Goal: Transaction & Acquisition: Purchase product/service

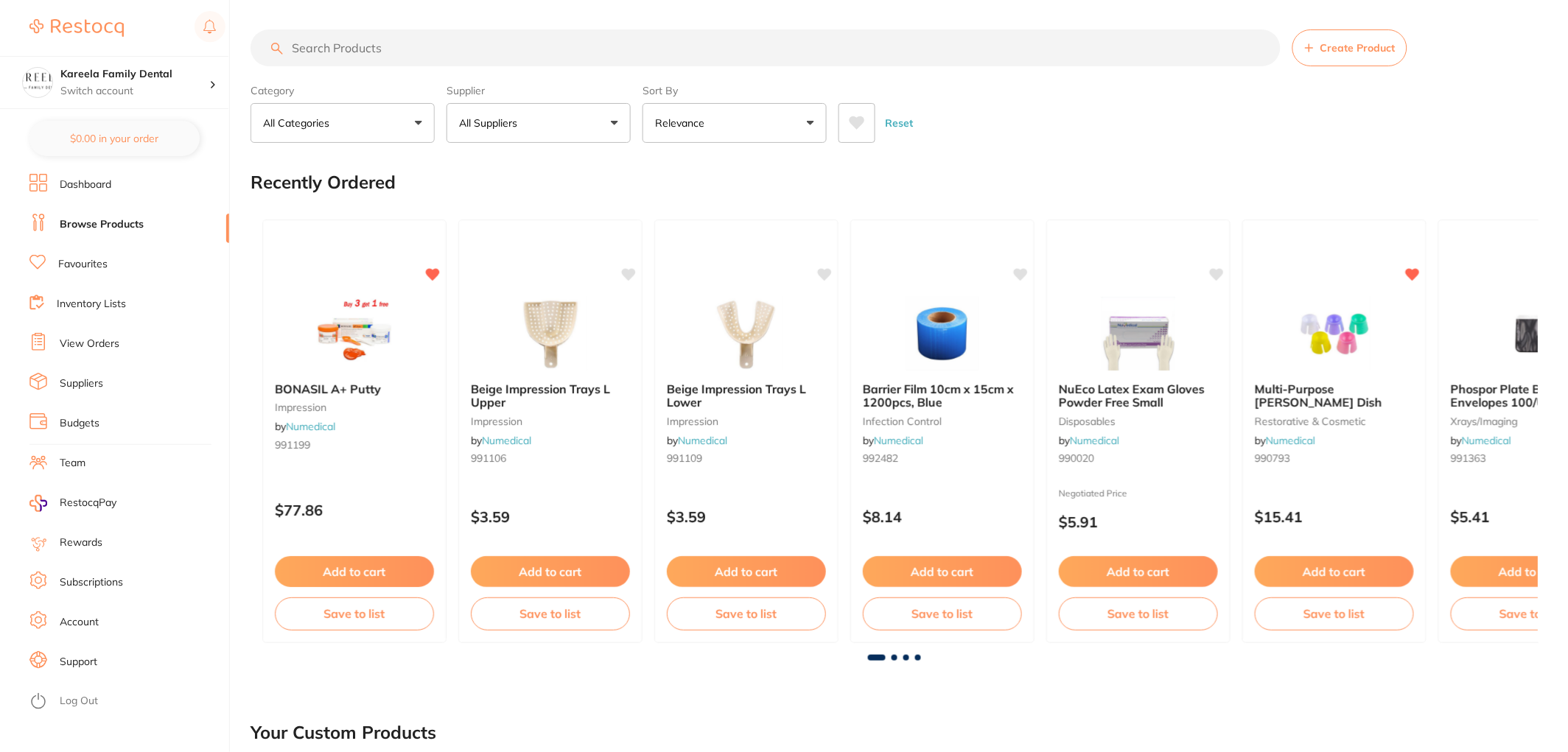
click at [475, 53] on input "search" at bounding box center [765, 48] width 1030 height 37
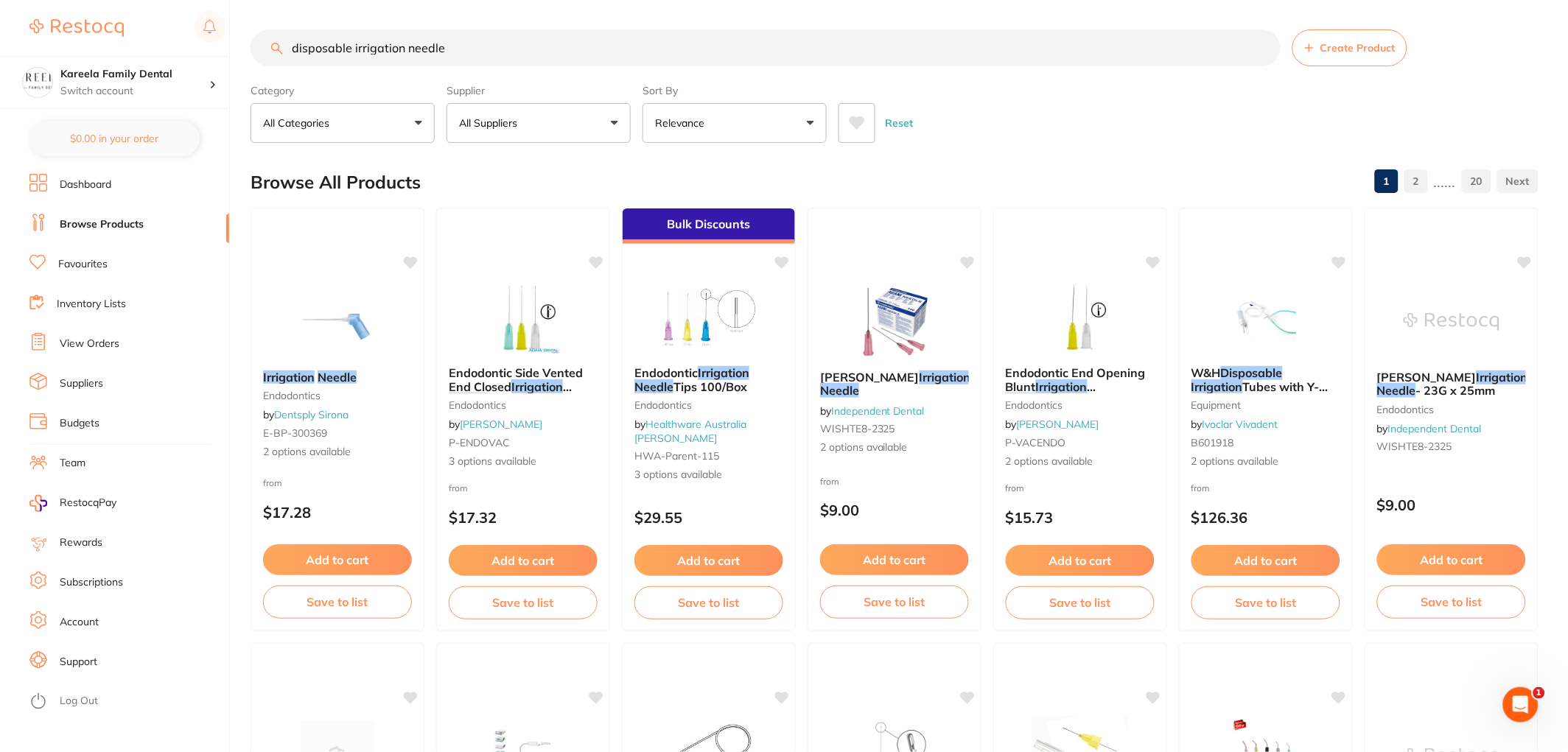
click at [499, 111] on button "All Suppliers" at bounding box center [539, 123] width 184 height 40
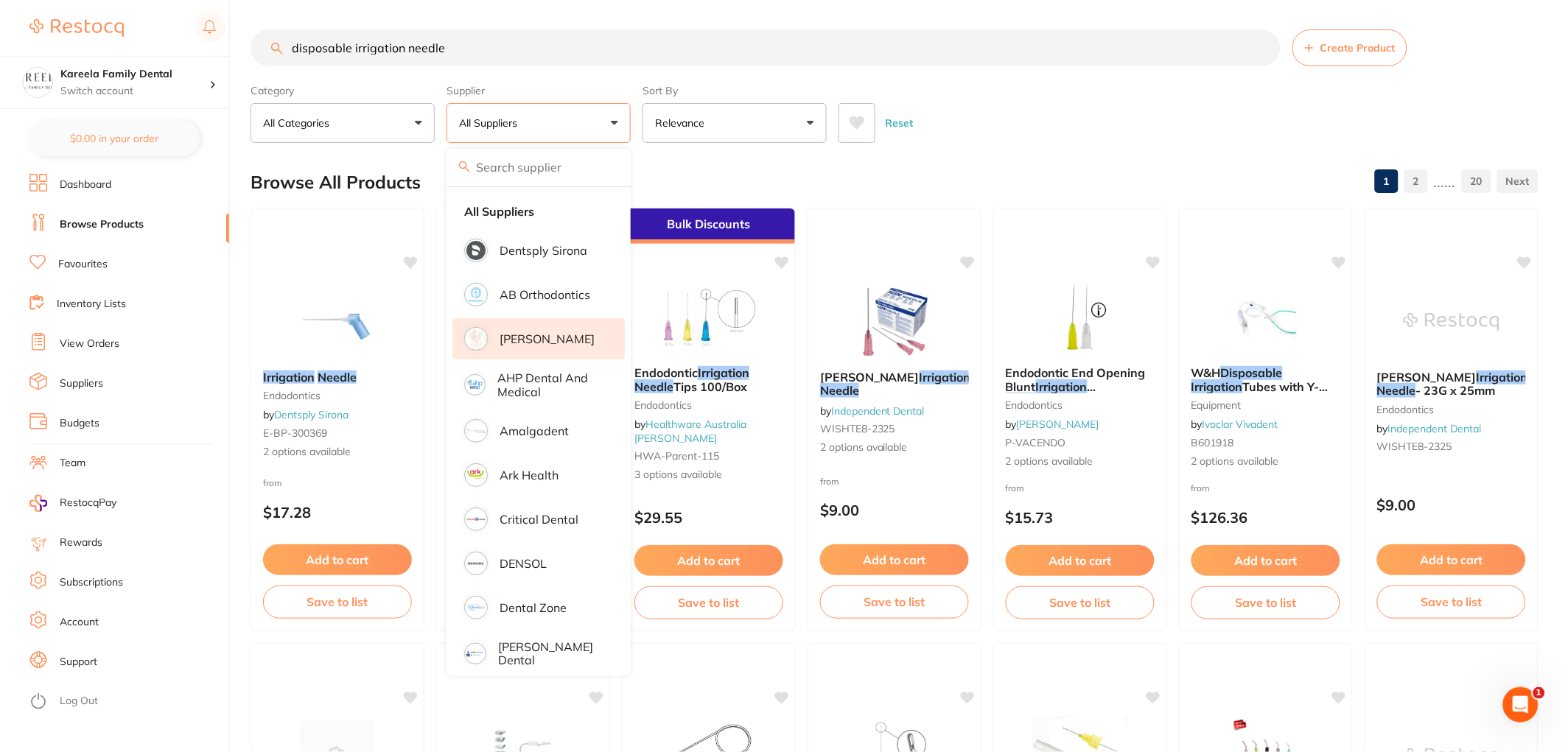
click at [550, 340] on p "[PERSON_NAME]" at bounding box center [547, 338] width 95 height 13
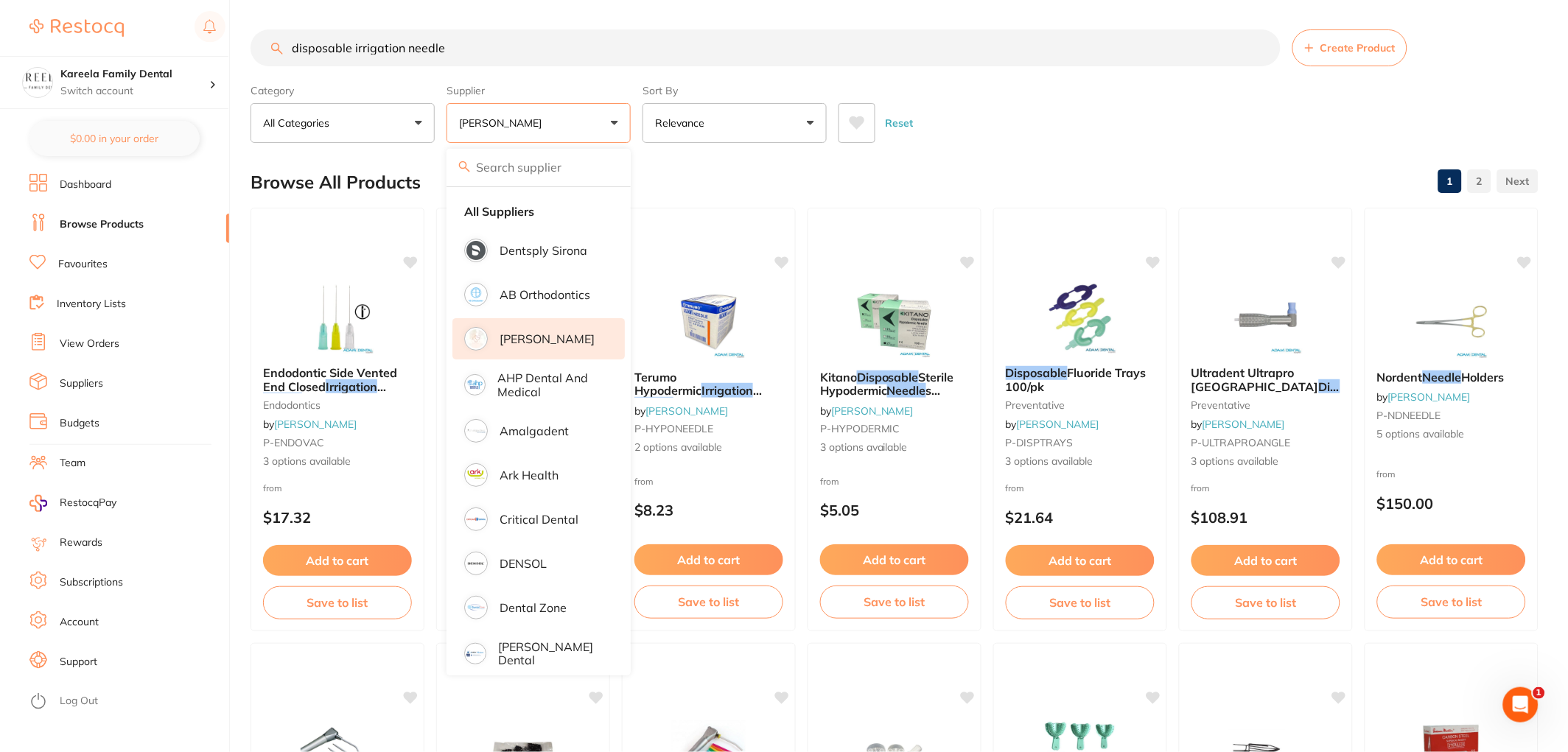
click at [939, 89] on div "Category All Categories All Categories burs disposables endodontics impression …" at bounding box center [894, 111] width 1288 height 65
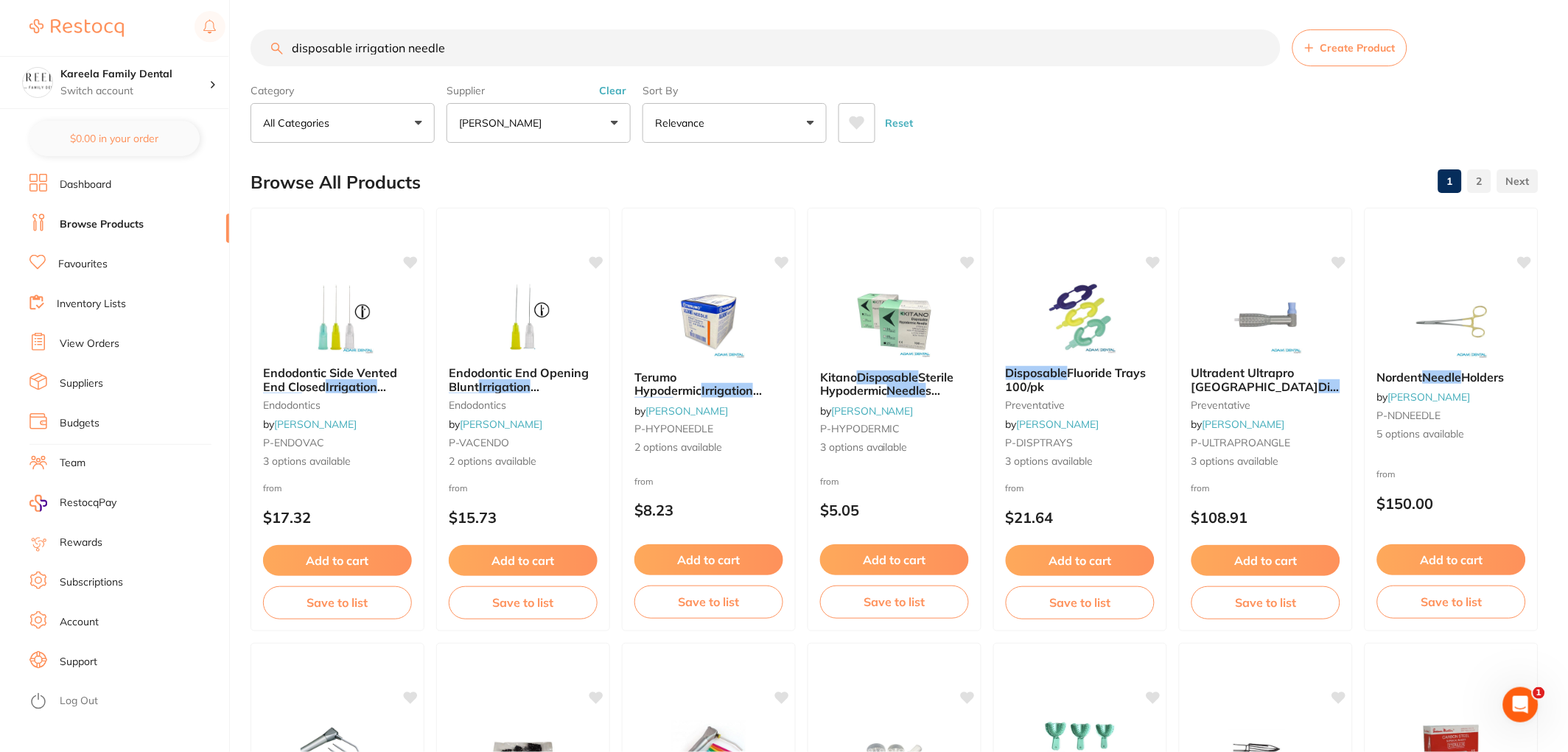
click at [541, 107] on button "[PERSON_NAME]" at bounding box center [539, 123] width 184 height 40
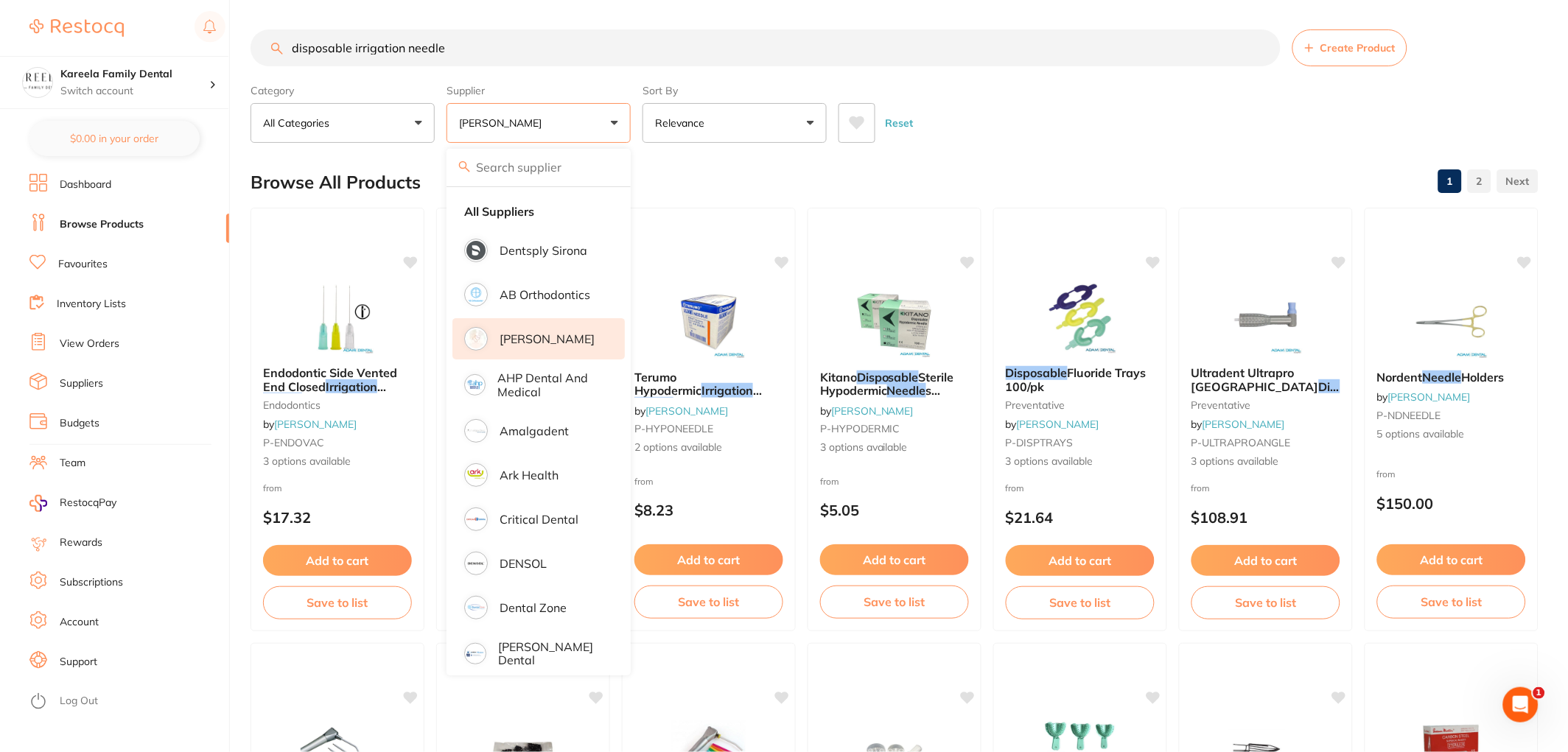
click at [1230, 124] on div "Reset" at bounding box center [1183, 117] width 688 height 52
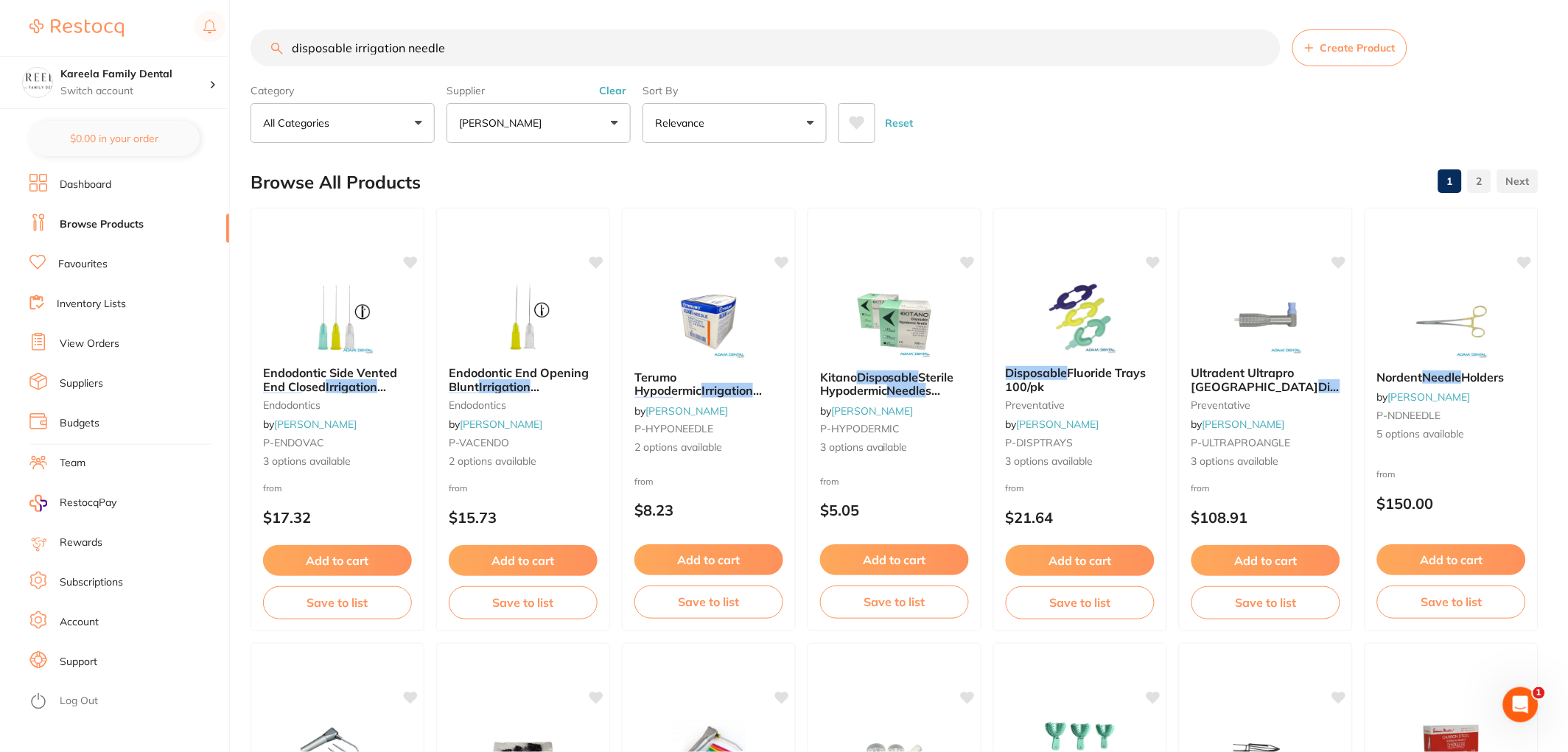
drag, startPoint x: 454, startPoint y: 278, endPoint x: 656, endPoint y: 299, distance: 203.1
click at [517, 288] on div "Endodontic End Opening Blunt Irrigation Needle 100/pk endodontics by [PERSON_NA…" at bounding box center [523, 419] width 174 height 424
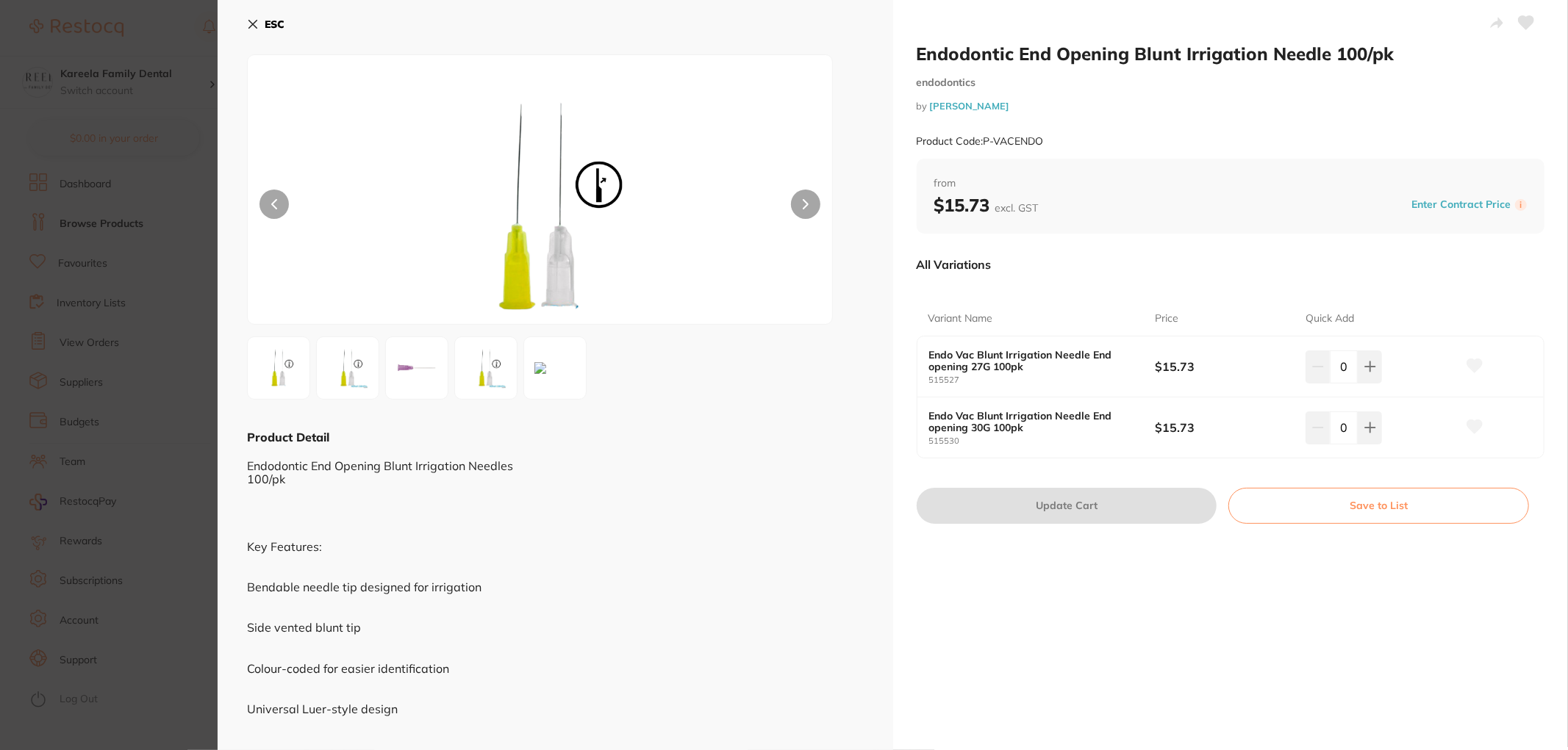
click at [265, 39] on div "ESC" at bounding box center [554, 33] width 616 height 43
click at [262, 18] on button "ESC" at bounding box center [265, 24] width 38 height 25
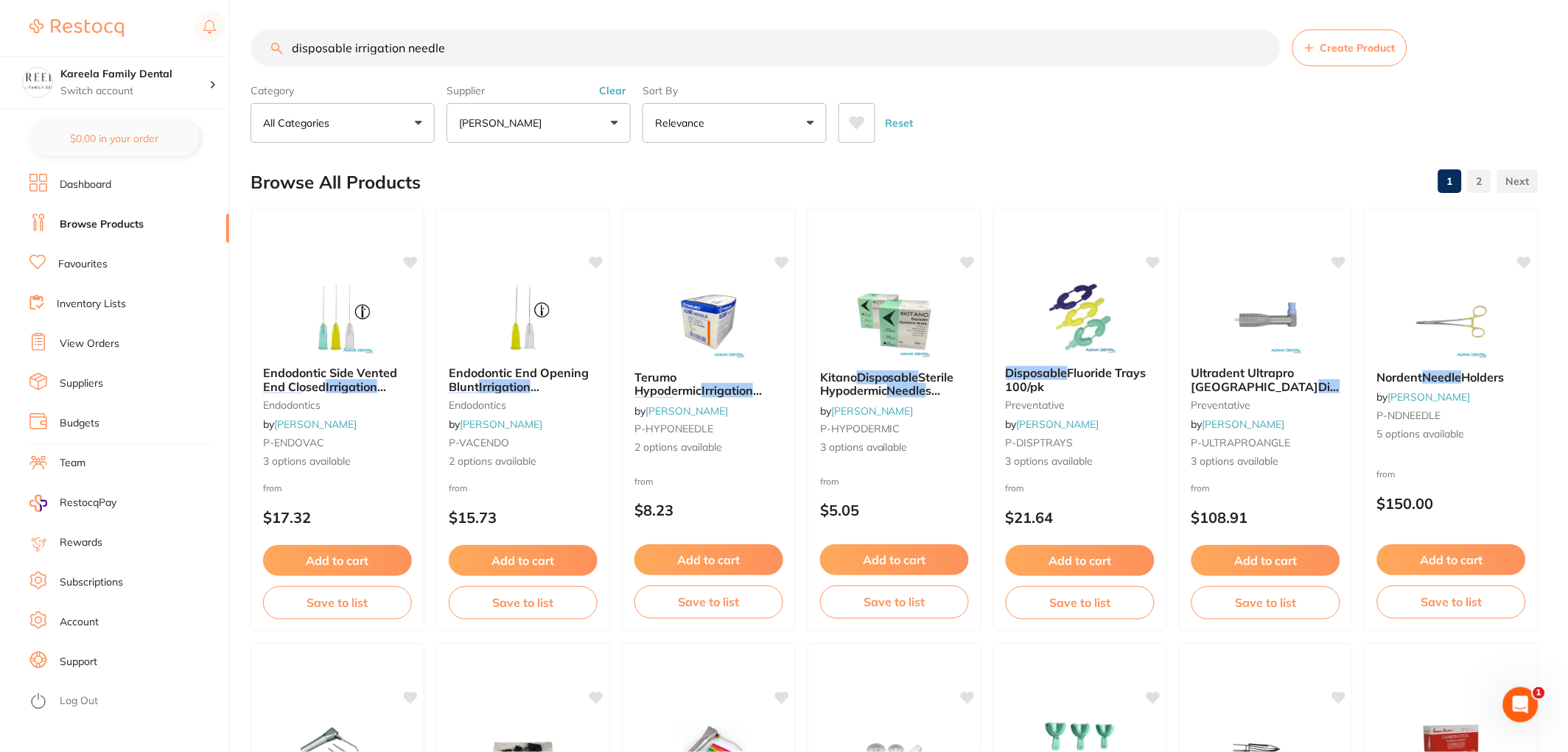
click at [491, 48] on input "disposable irrigation needle" at bounding box center [765, 48] width 1030 height 37
type input "disposable irrigation needle"
click at [521, 330] on img at bounding box center [522, 317] width 96 height 74
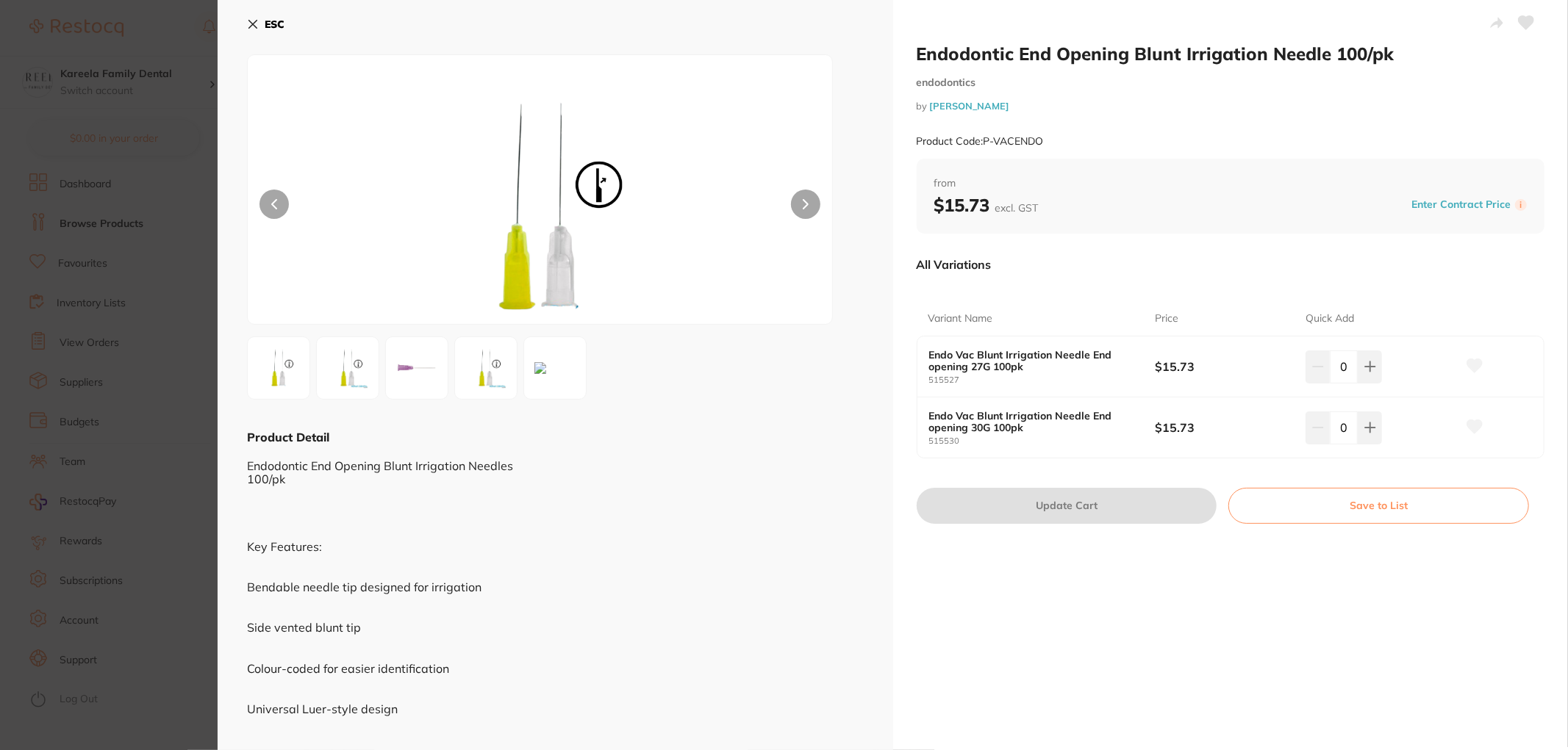
click at [247, 31] on button "ESC" at bounding box center [265, 24] width 38 height 25
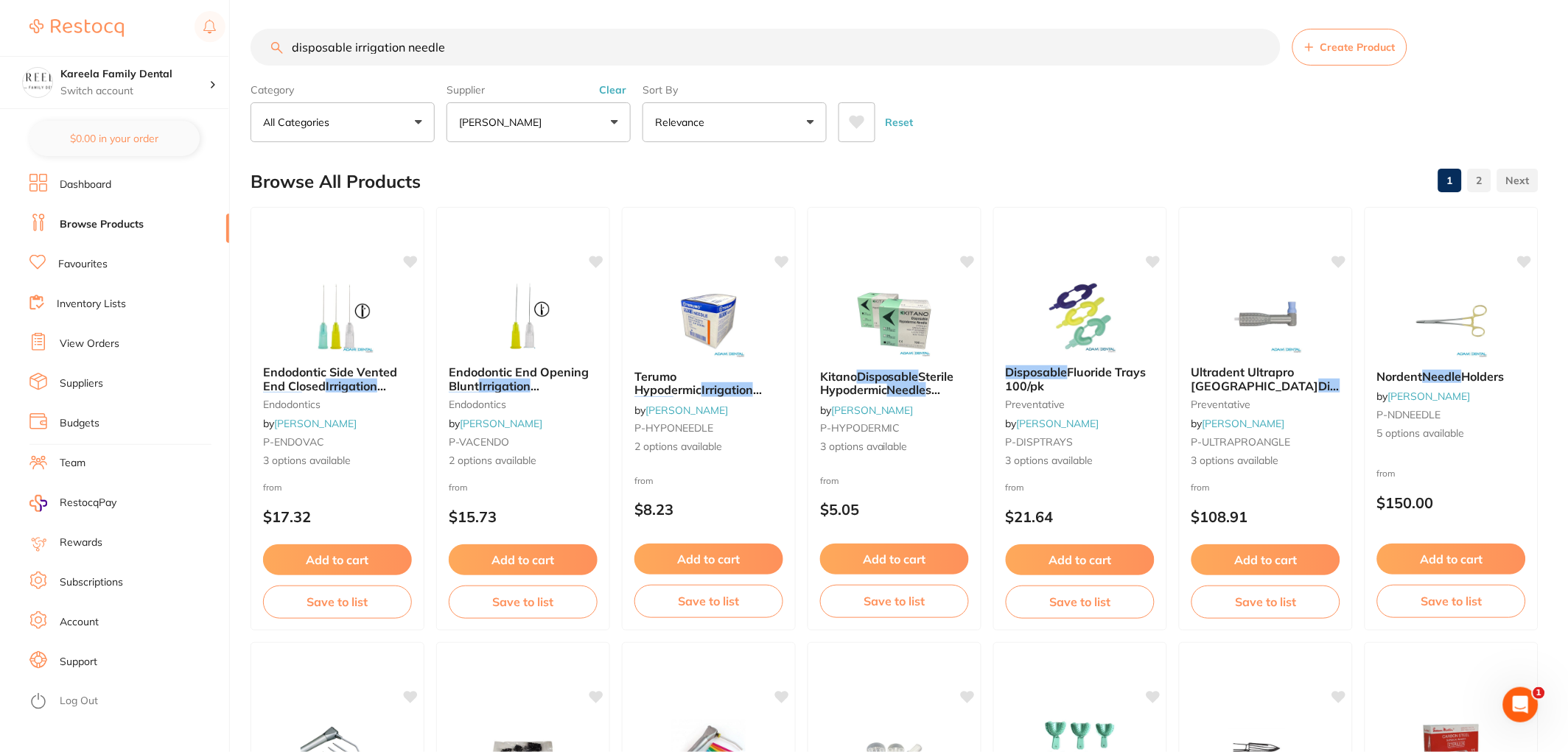
click at [476, 48] on input "disposable irrigation needle" at bounding box center [765, 48] width 1030 height 37
click at [521, 312] on img at bounding box center [522, 317] width 96 height 74
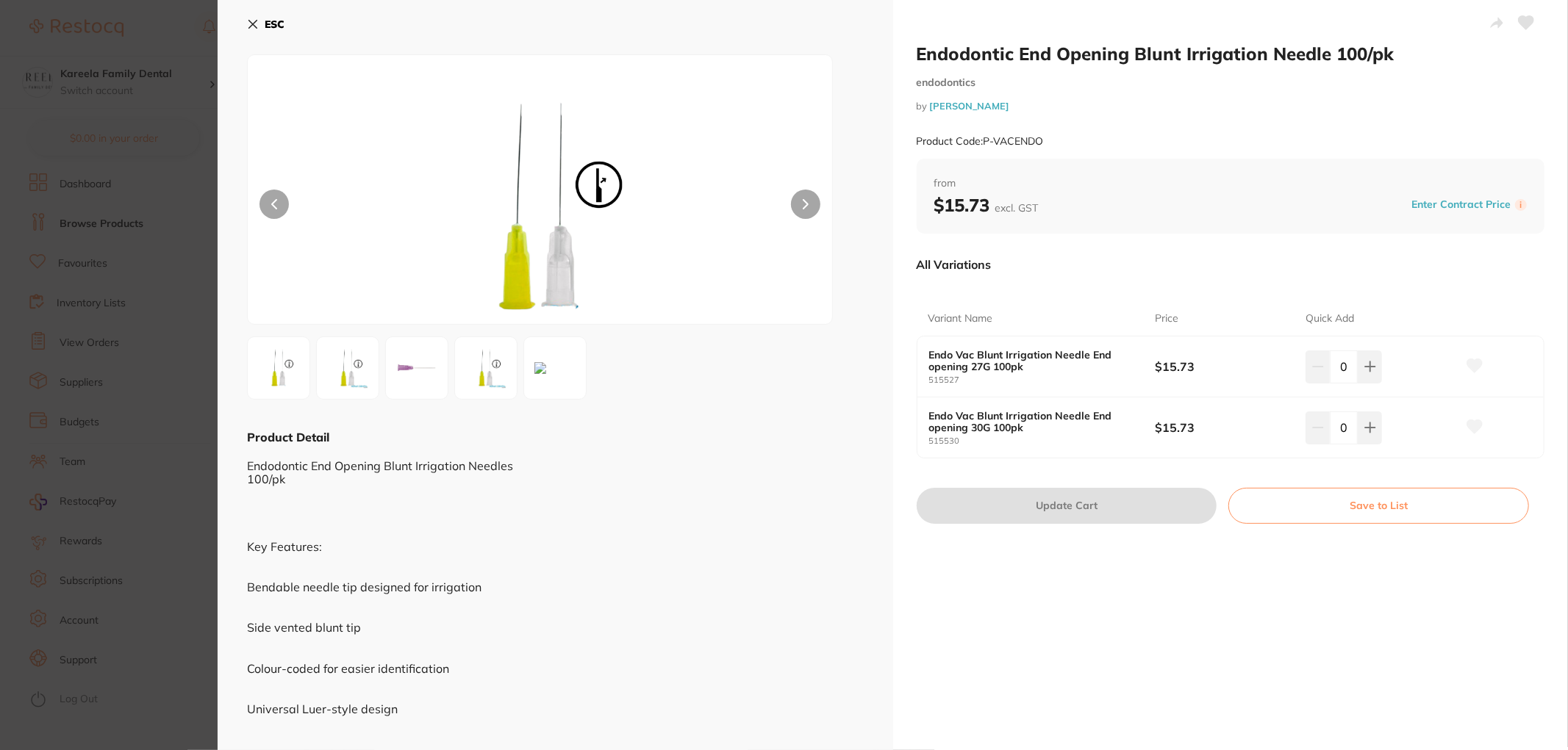
click at [237, 25] on div "ESC Product Detail Endodontic End Opening Blunt Irrigation Needles 100/pk Key F…" at bounding box center [555, 404] width 675 height 809
click at [255, 23] on icon at bounding box center [252, 24] width 12 height 12
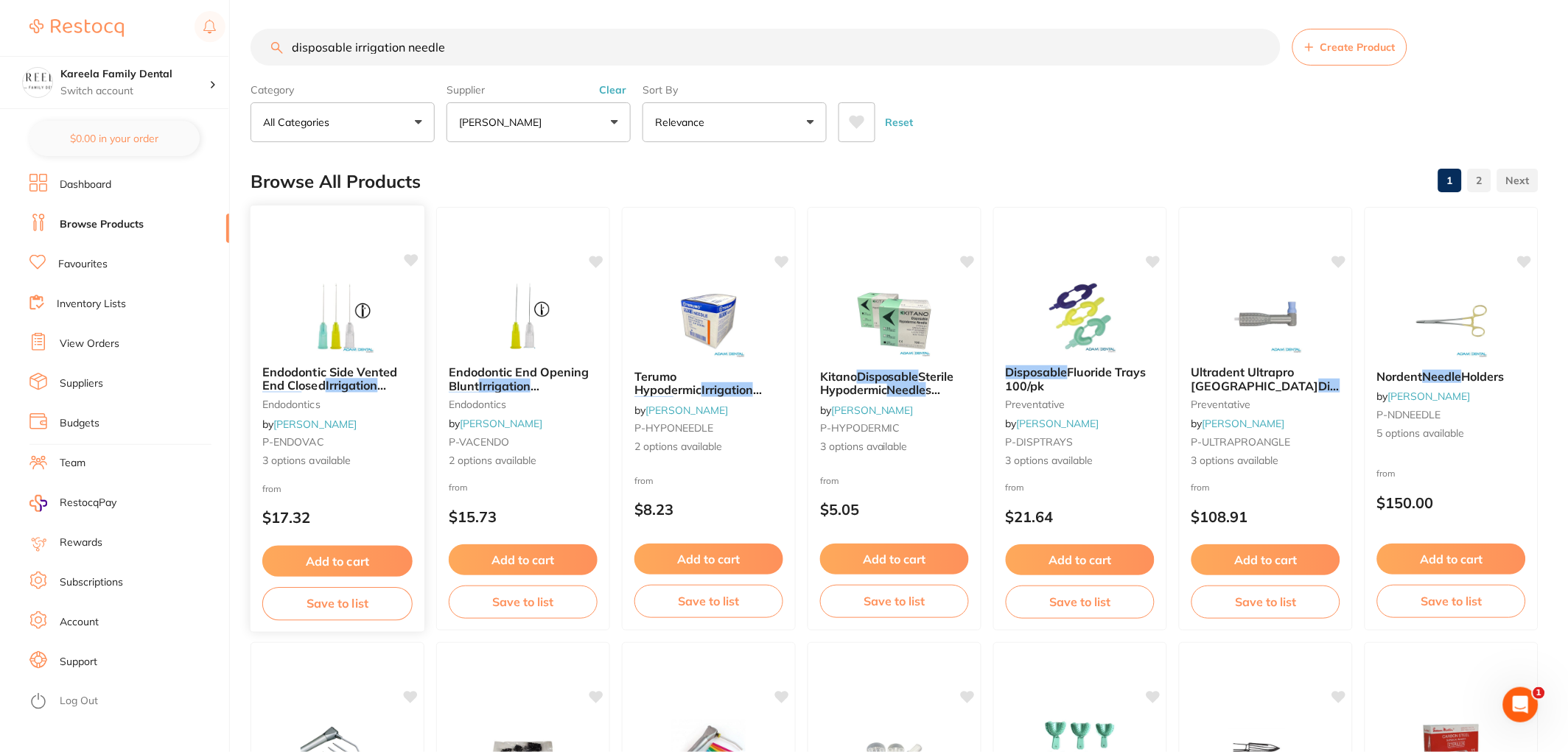
click at [343, 298] on img at bounding box center [337, 317] width 96 height 74
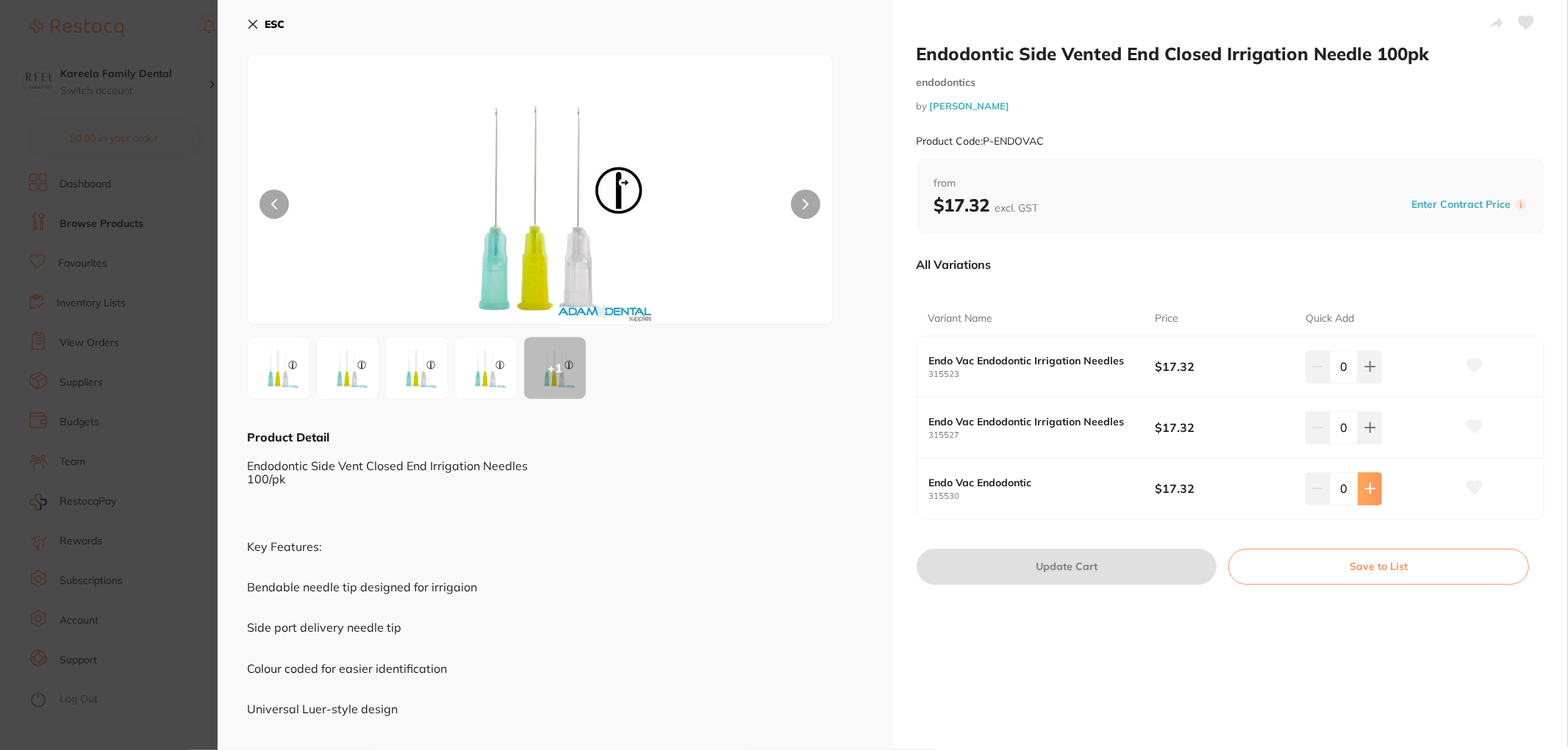
click at [1369, 383] on button at bounding box center [1370, 367] width 24 height 32
type input "1"
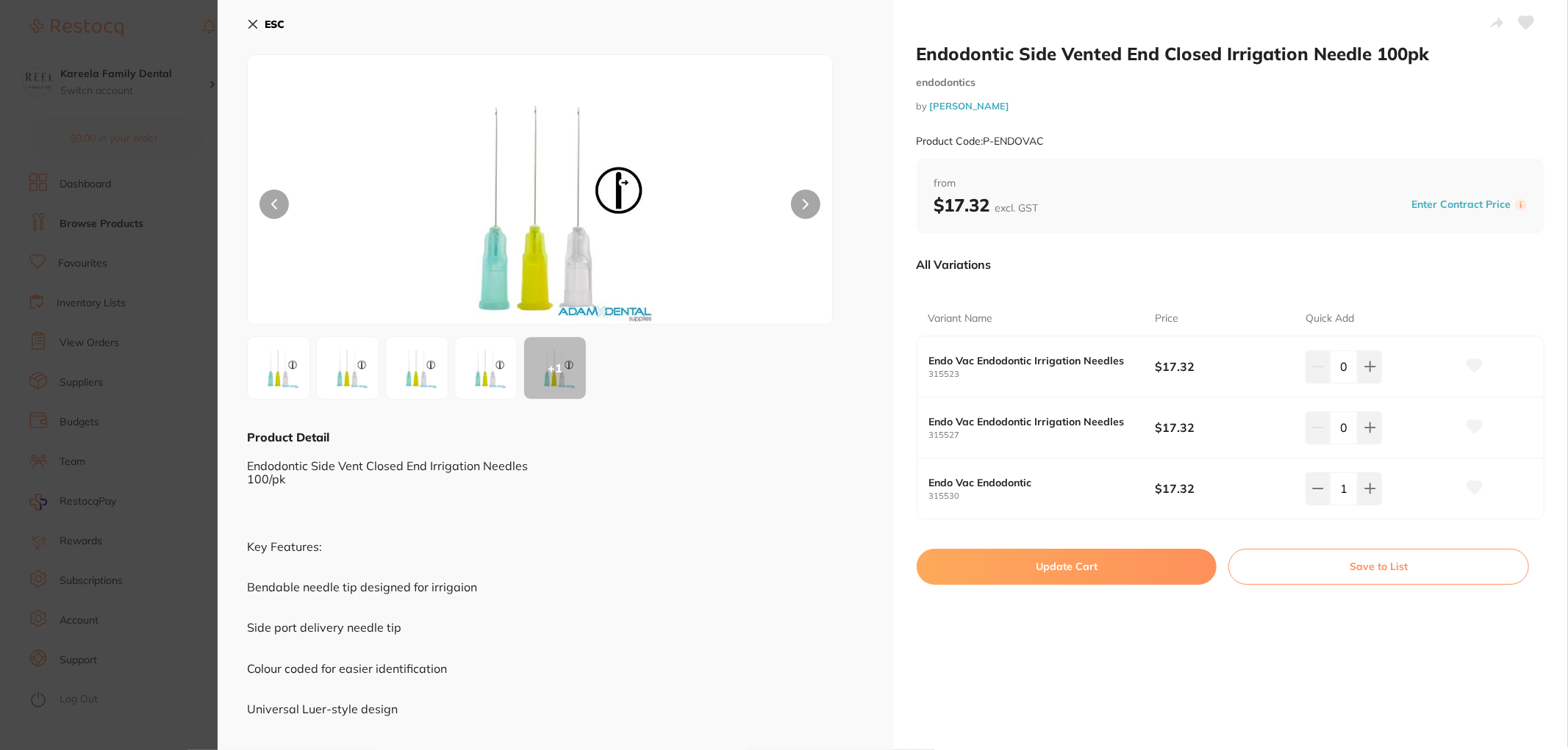
click at [1147, 570] on button "Update Cart" at bounding box center [1067, 566] width 301 height 35
checkbox input "false"
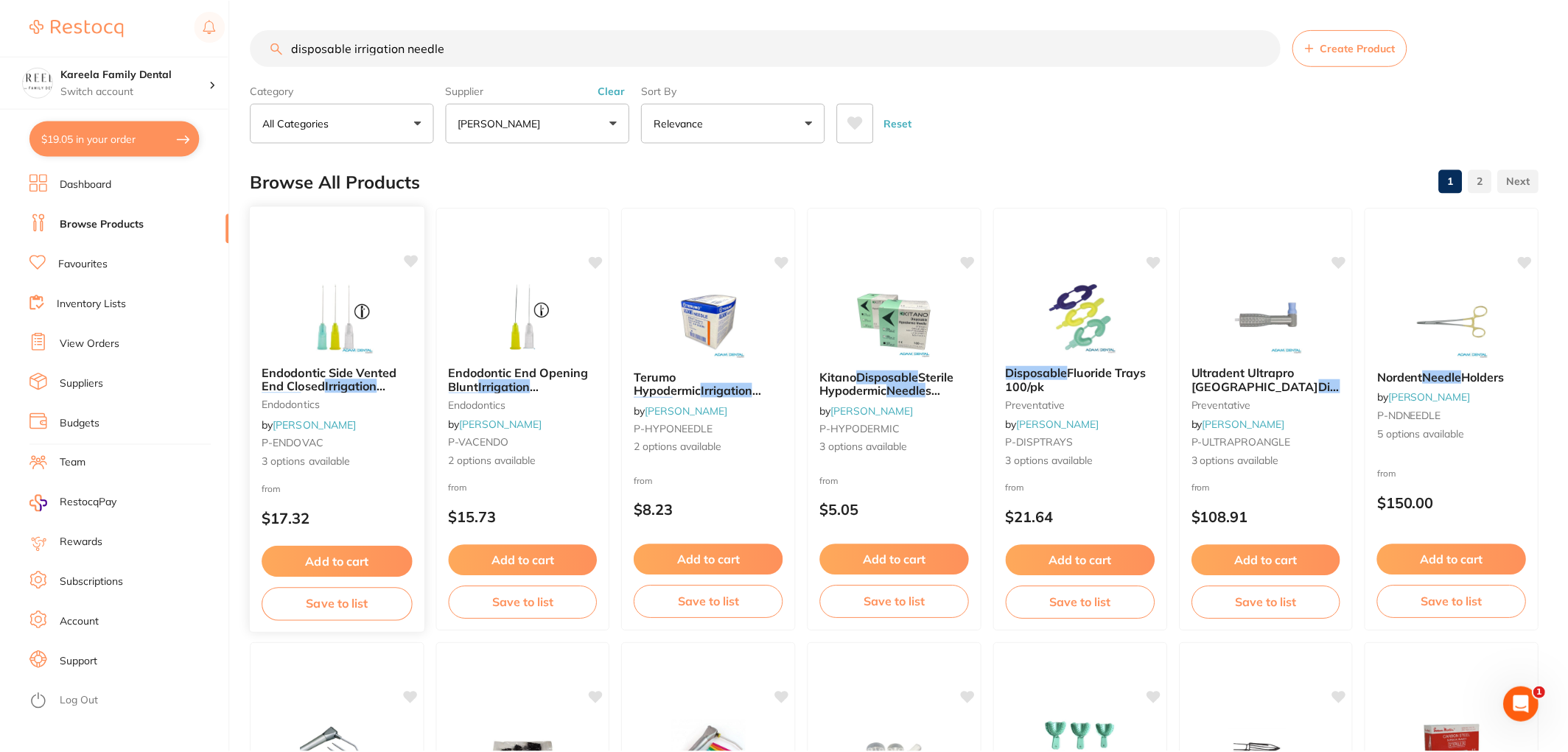
scroll to position [1, 0]
drag, startPoint x: 549, startPoint y: 53, endPoint x: 246, endPoint y: 81, distance: 304.3
click at [153, 62] on div "$19.05 Kareela Family Dental Switch account Kareela Family Dental $19.05 in you…" at bounding box center [784, 375] width 1568 height 752
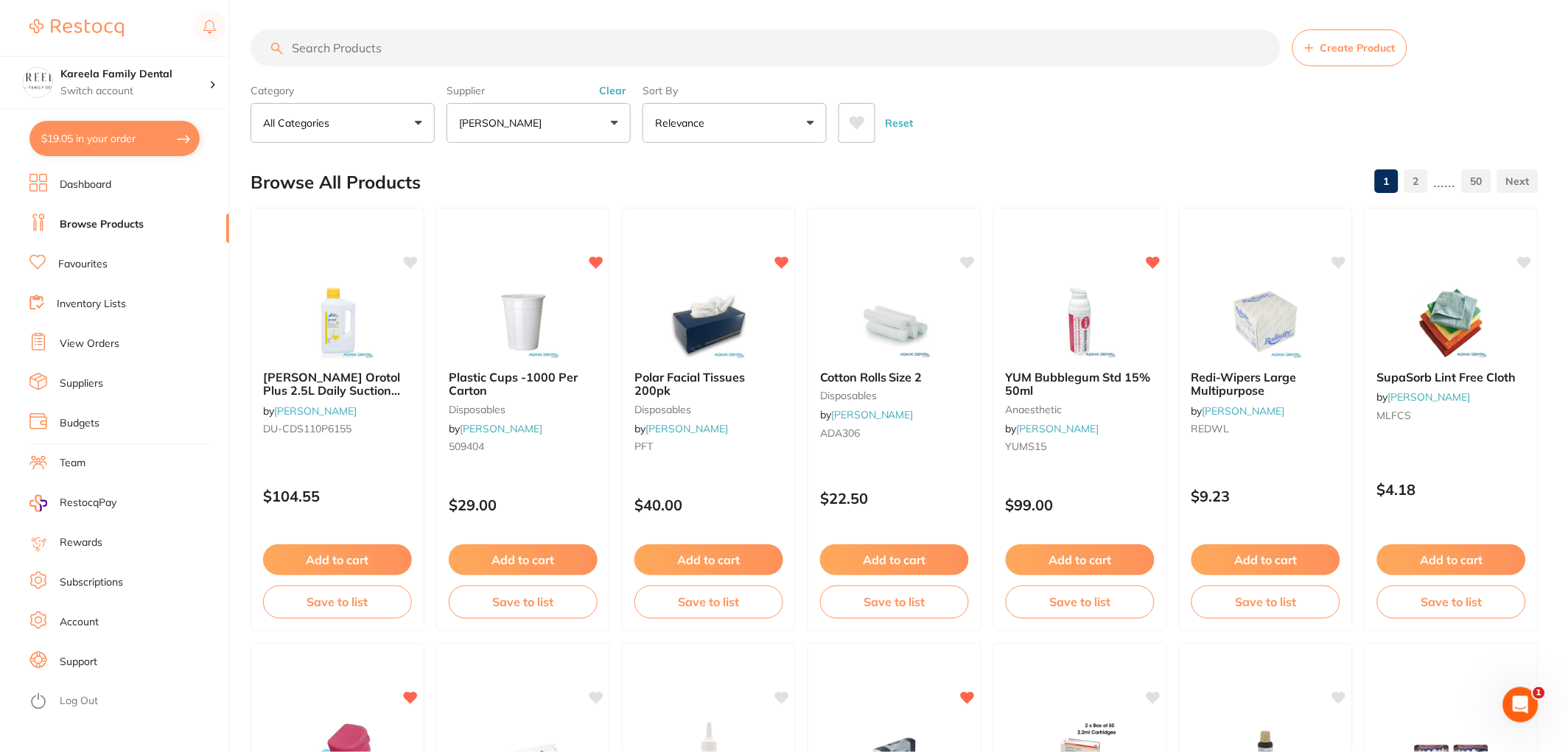
scroll to position [0, 0]
